Goal: Information Seeking & Learning: Learn about a topic

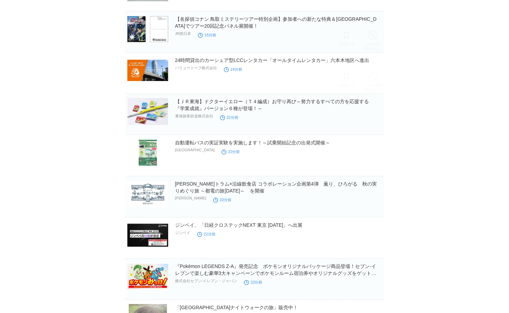
scroll to position [138, 0]
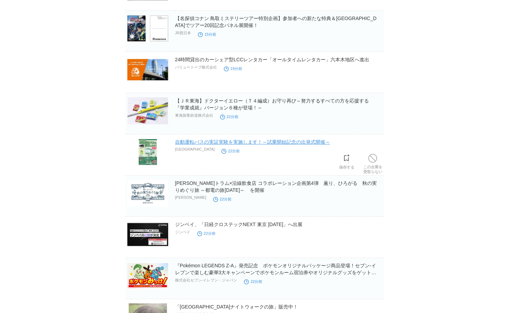
click at [264, 142] on link "自動運転バスの実証実験を実施します！～試乗開始記念の出発式開催～" at bounding box center [252, 142] width 155 height 6
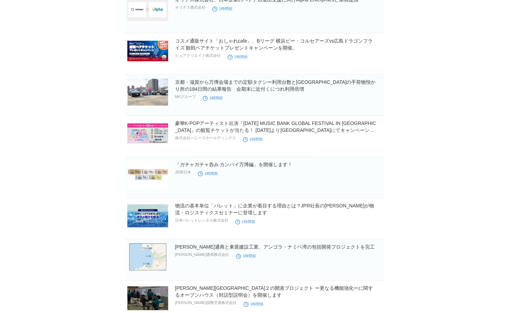
scroll to position [498, 0]
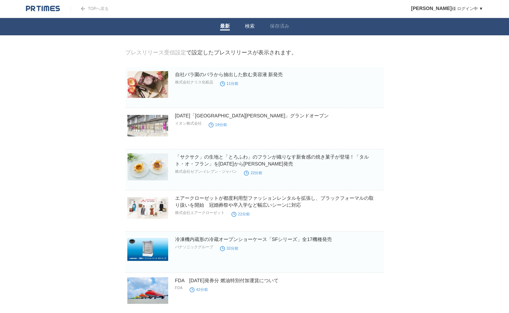
click at [247, 25] on link "検索" at bounding box center [250, 26] width 10 height 7
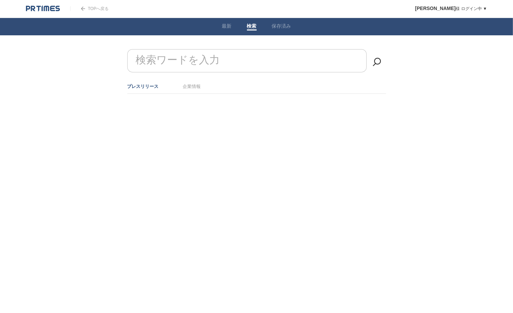
click at [231, 61] on input "検索ワードを入力" at bounding box center [246, 60] width 239 height 23
type input "物流"
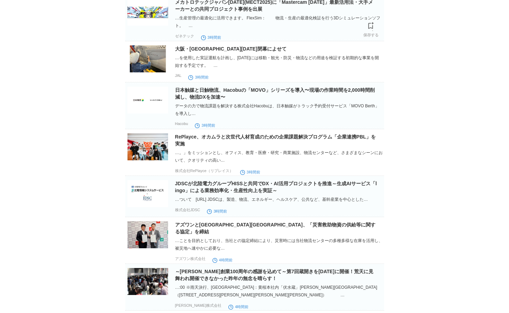
scroll to position [608, 0]
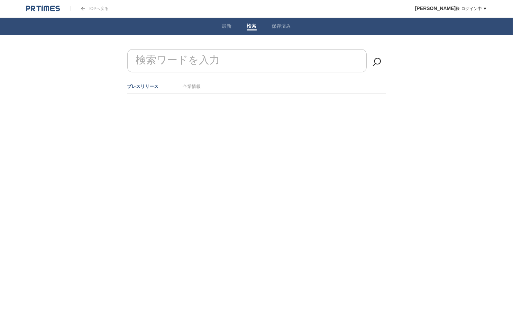
click at [238, 63] on input "検索ワードを入力" at bounding box center [246, 60] width 239 height 23
type input "物流"
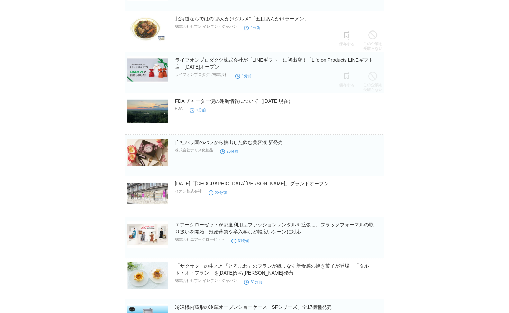
scroll to position [166, 0]
